Goal: Information Seeking & Learning: Find specific fact

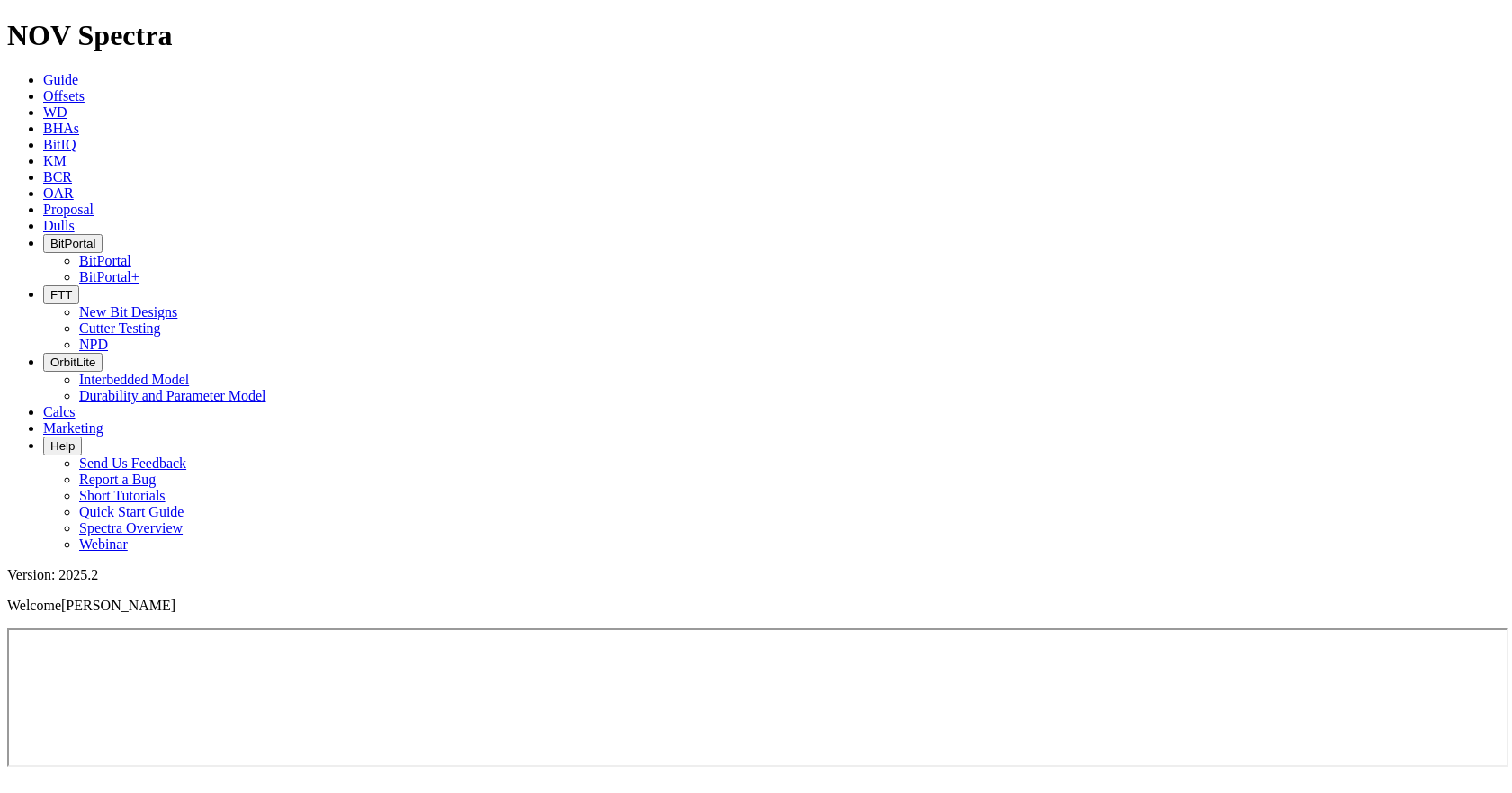
click at [84, 88] on link "Offsets" at bounding box center [63, 96] width 41 height 15
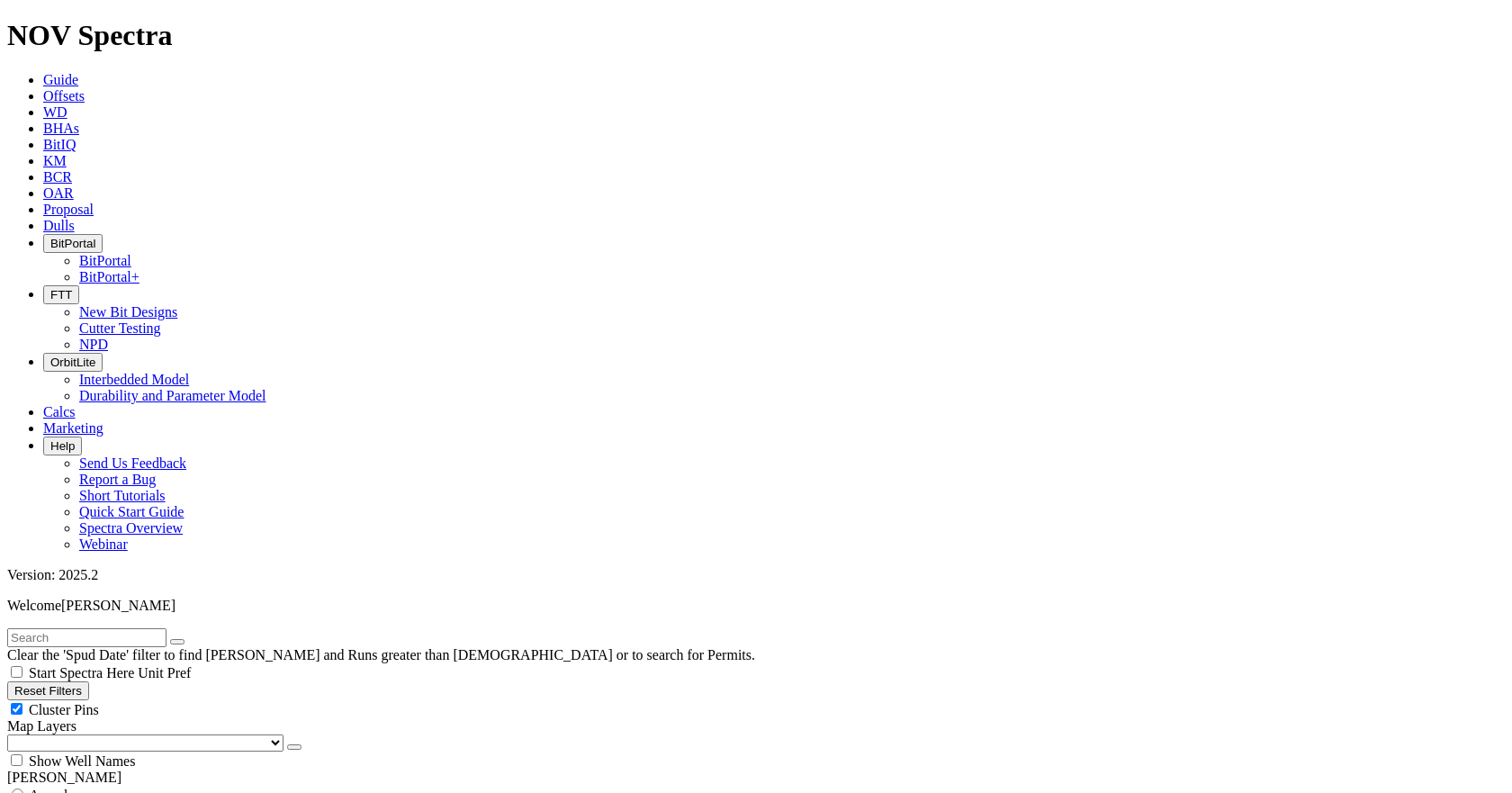
click at [102, 628] on input "text" at bounding box center [87, 638] width 159 height 19
type input "IRis"
click at [77, 787] on span "Anywhere" at bounding box center [58, 795] width 60 height 15
radio input "true"
radio input "false"
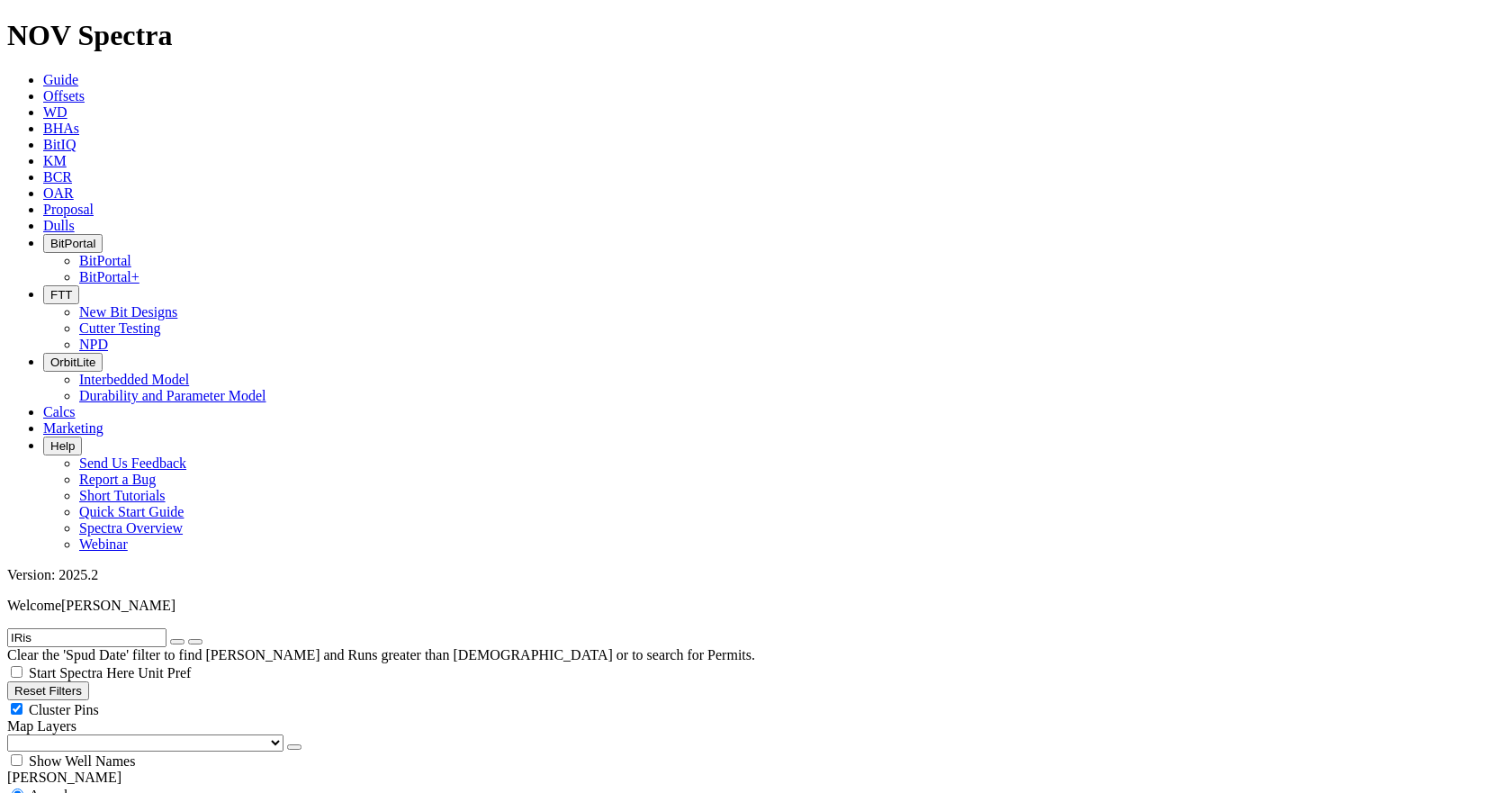
click at [76, 137] on span "BitIQ" at bounding box center [59, 145] width 33 height 15
